Goal: Task Accomplishment & Management: Use online tool/utility

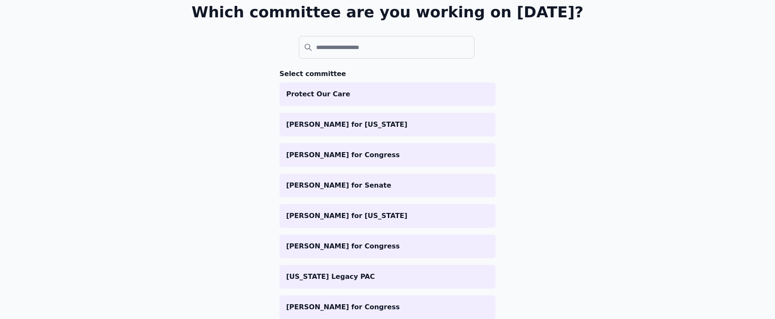
scroll to position [27, 0]
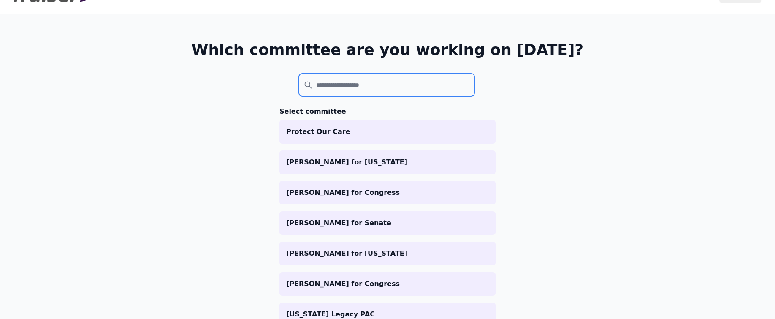
click at [343, 89] on input "search" at bounding box center [387, 84] width 176 height 23
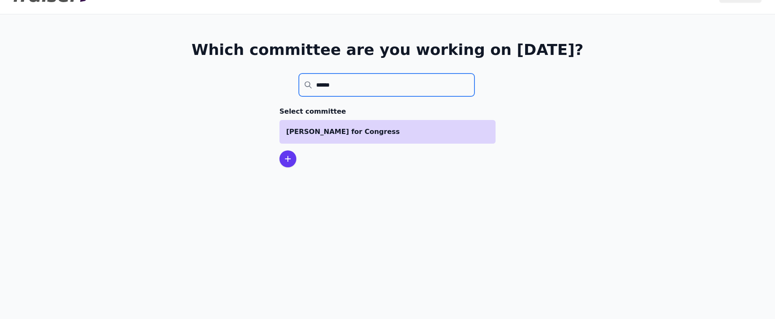
type input "******"
click at [382, 127] on p "[PERSON_NAME] for Congress" at bounding box center [387, 132] width 203 height 10
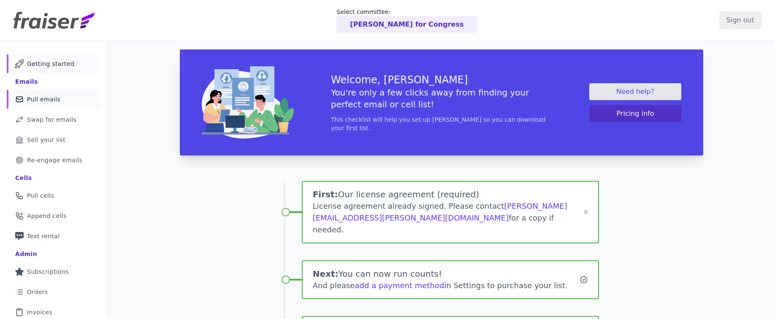
click at [60, 97] on link "Mail Icon Outline of a mail envelope Pull emails" at bounding box center [54, 99] width 94 height 19
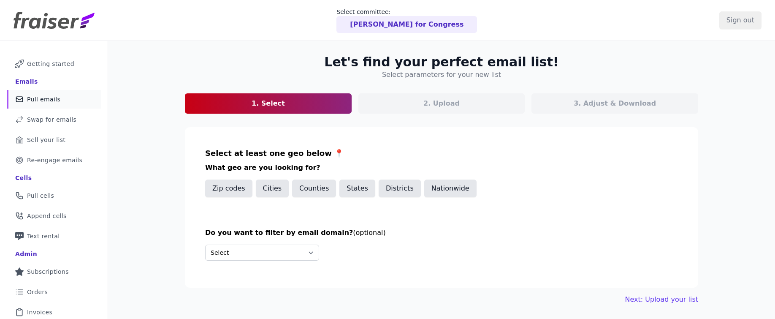
scroll to position [18, 0]
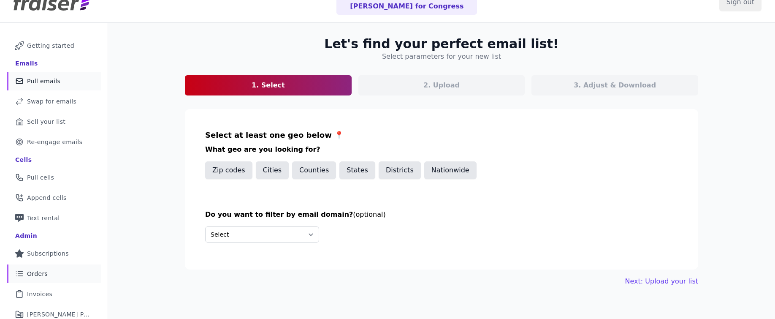
click at [39, 271] on span "Orders" at bounding box center [37, 273] width 21 height 8
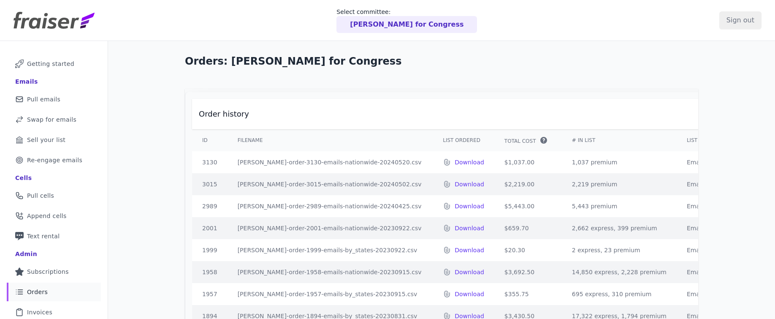
click at [203, 144] on th "ID" at bounding box center [209, 140] width 35 height 22
click at [204, 147] on th "ID" at bounding box center [209, 140] width 35 height 22
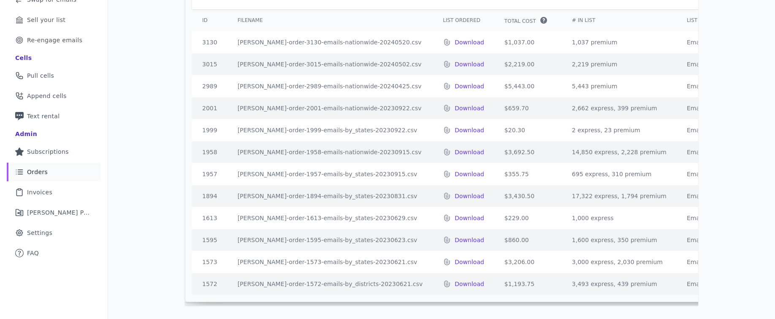
scroll to position [43, 0]
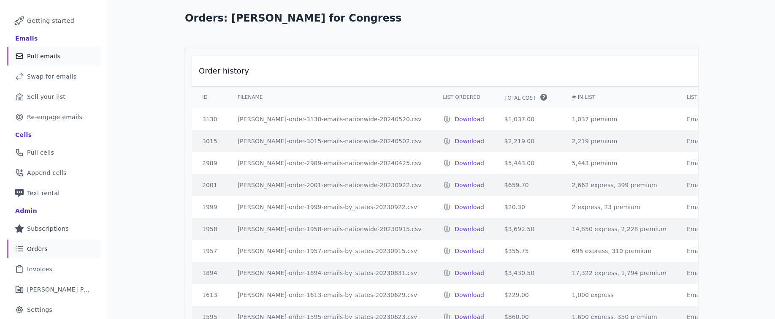
click at [50, 57] on span "Pull emails" at bounding box center [43, 56] width 33 height 8
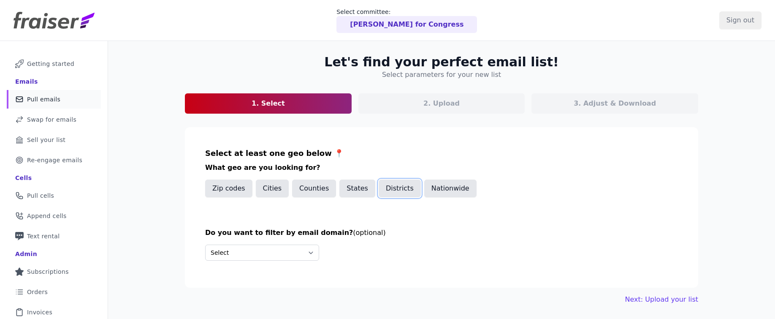
click at [388, 187] on button "Districts" at bounding box center [400, 188] width 42 height 18
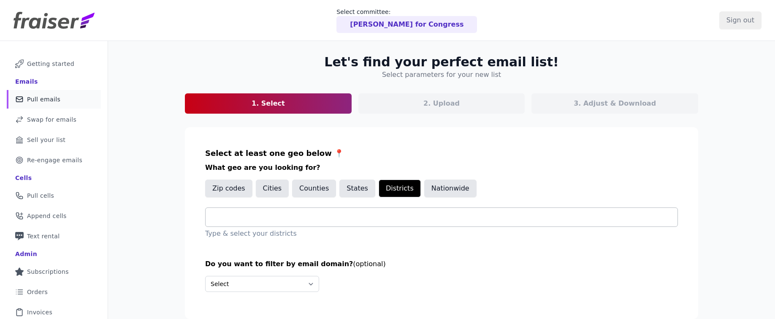
click at [314, 208] on div at bounding box center [444, 217] width 465 height 19
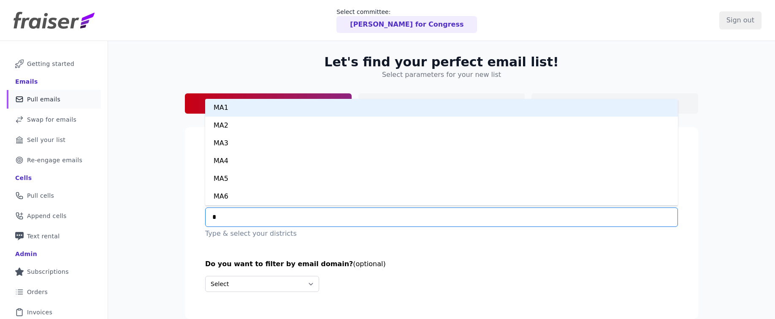
type input "**"
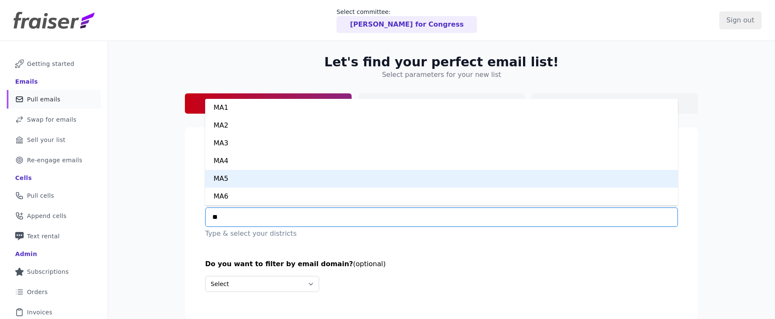
click at [255, 174] on div "MA5" at bounding box center [441, 179] width 473 height 18
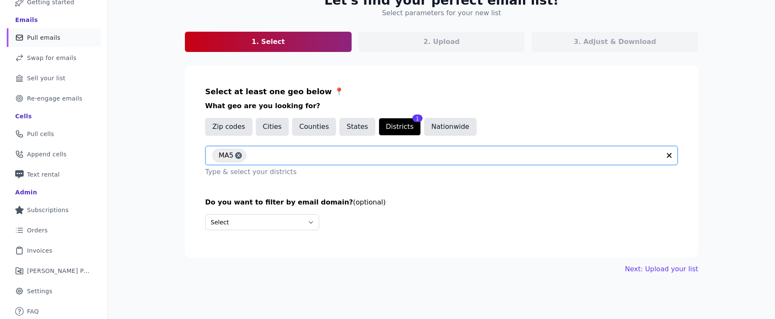
scroll to position [63, 0]
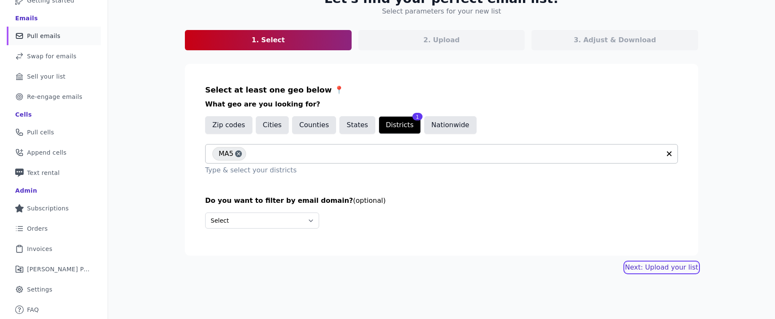
click at [652, 269] on link "Next: Upload your list" at bounding box center [661, 267] width 73 height 10
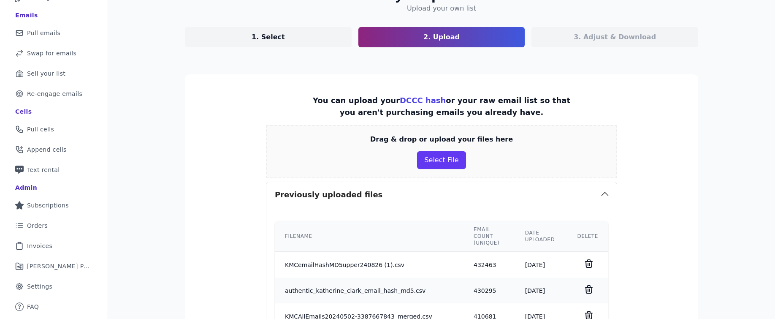
scroll to position [111, 0]
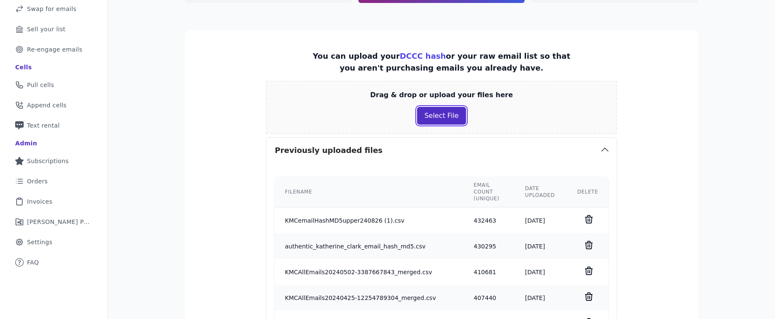
click at [435, 121] on button "Select File" at bounding box center [441, 116] width 49 height 18
